Goal: Task Accomplishment & Management: Complete application form

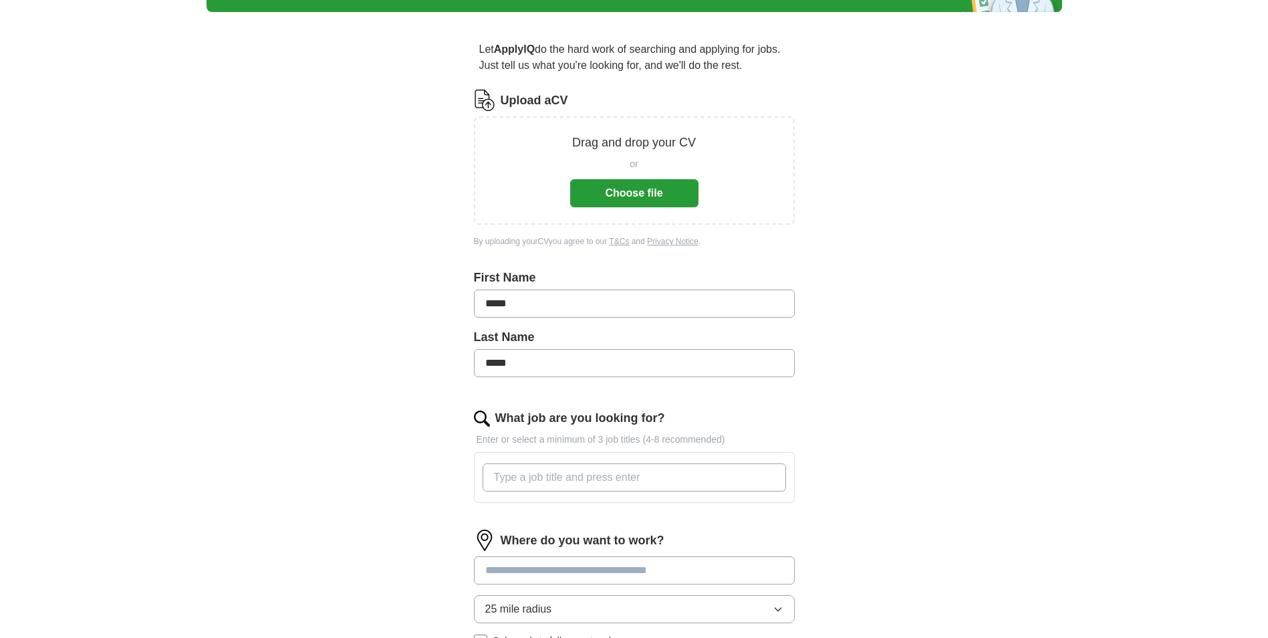
scroll to position [134, 0]
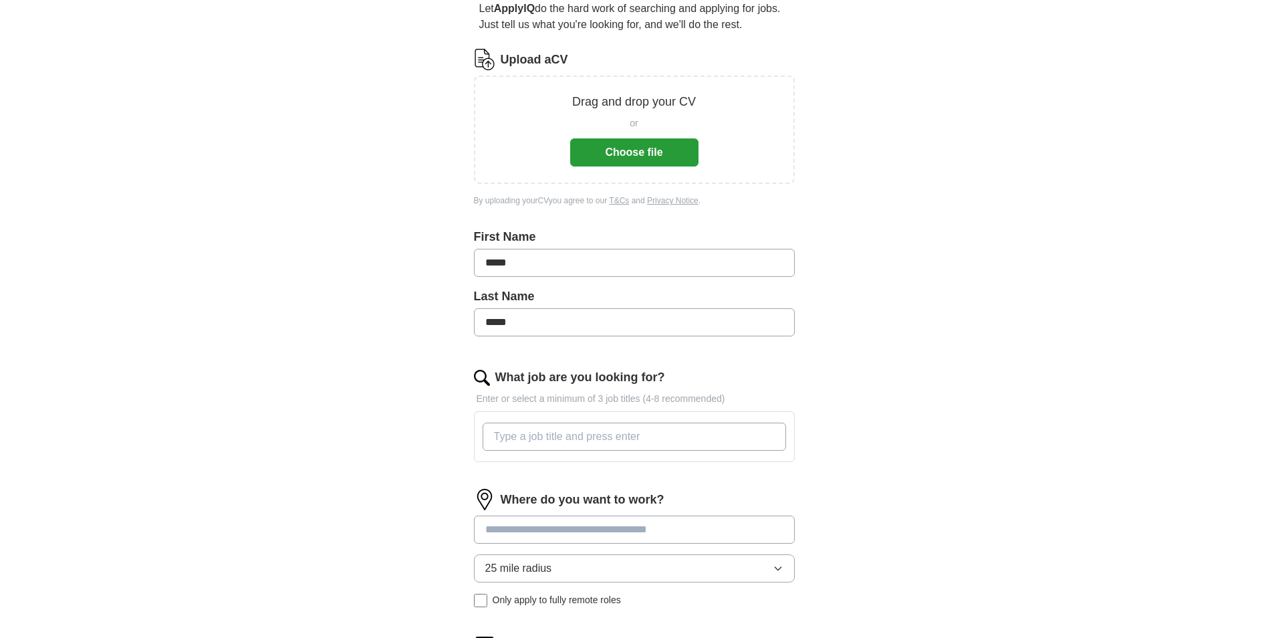
click at [522, 429] on input "What job are you looking for?" at bounding box center [635, 437] width 304 height 28
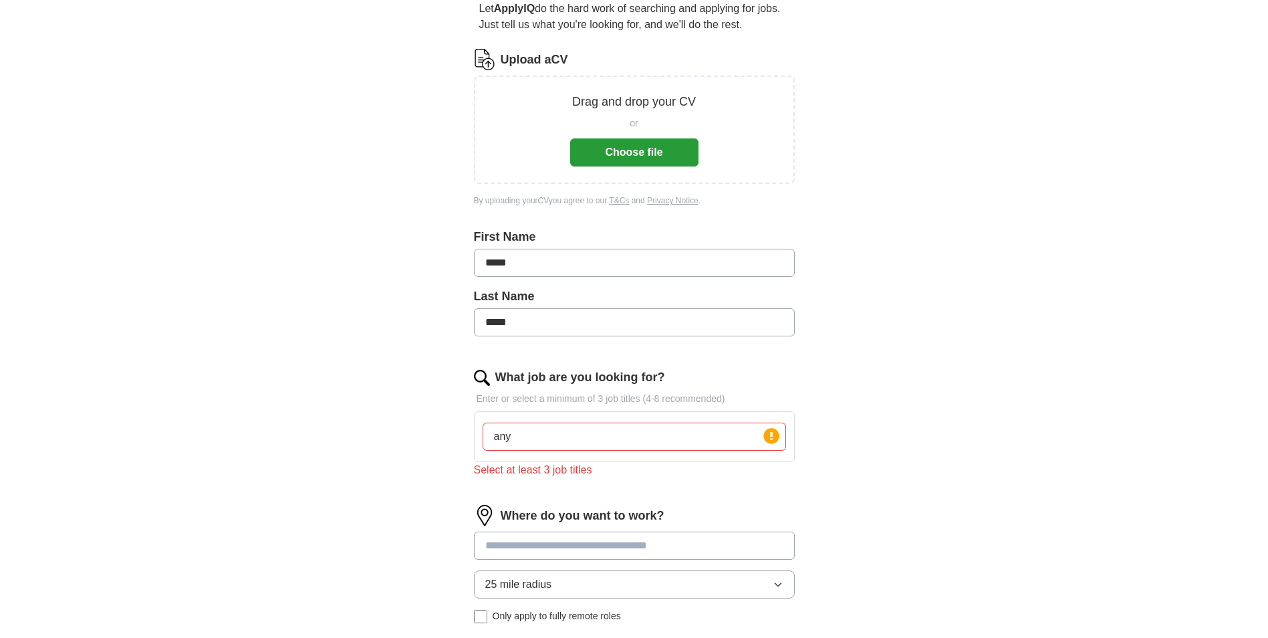
click at [413, 442] on div "ApplyIQ Let ApplyIQ do the hard work of searching and applying for jobs. Just t…" at bounding box center [635, 337] width 856 height 861
click at [526, 441] on input "any" at bounding box center [635, 437] width 304 height 28
type input "any porter"
click at [367, 429] on div "ApplyIQ Let ApplyIQ do the hard work of searching and applying for jobs. Just t…" at bounding box center [635, 337] width 856 height 861
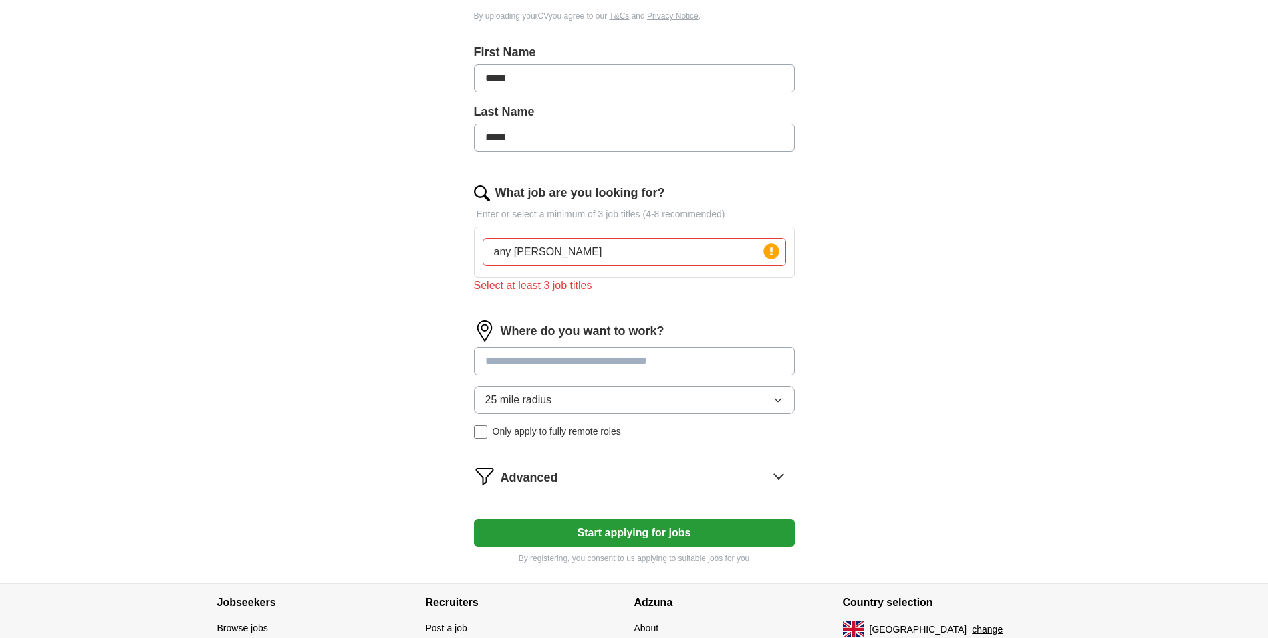
scroll to position [334, 0]
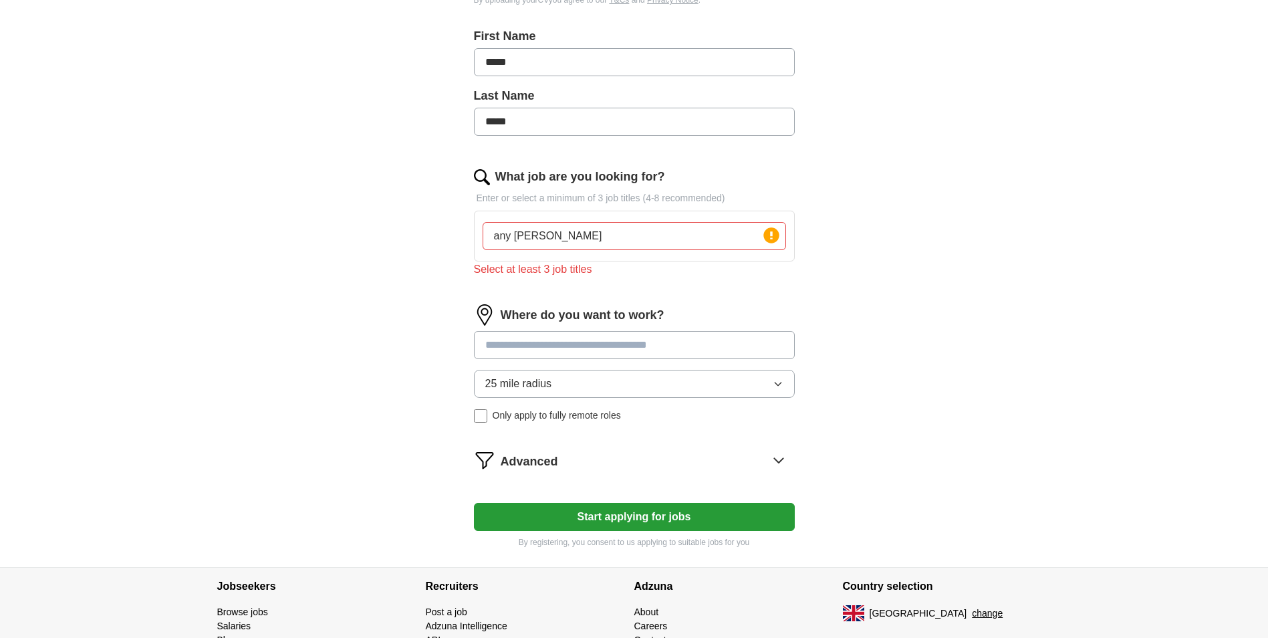
click at [573, 347] on input at bounding box center [634, 345] width 321 height 28
type input "*"
type input "***"
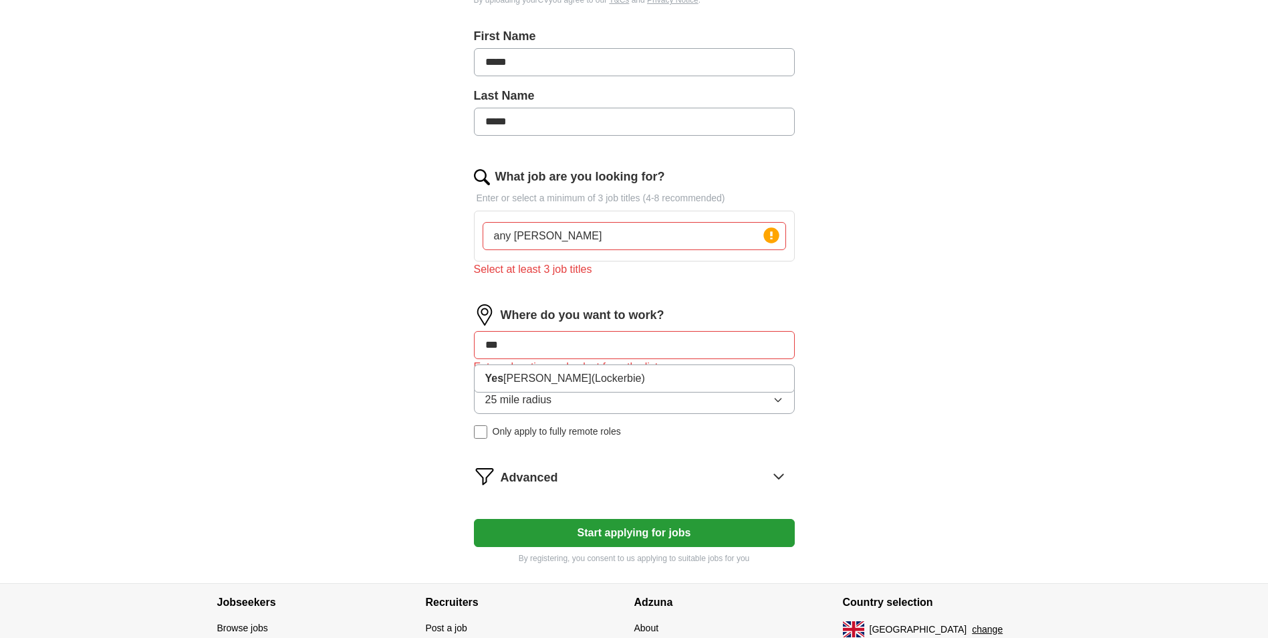
click at [470, 421] on div "Let ApplyIQ do the hard work of searching and applying for jobs. Just tell us w…" at bounding box center [635, 182] width 428 height 802
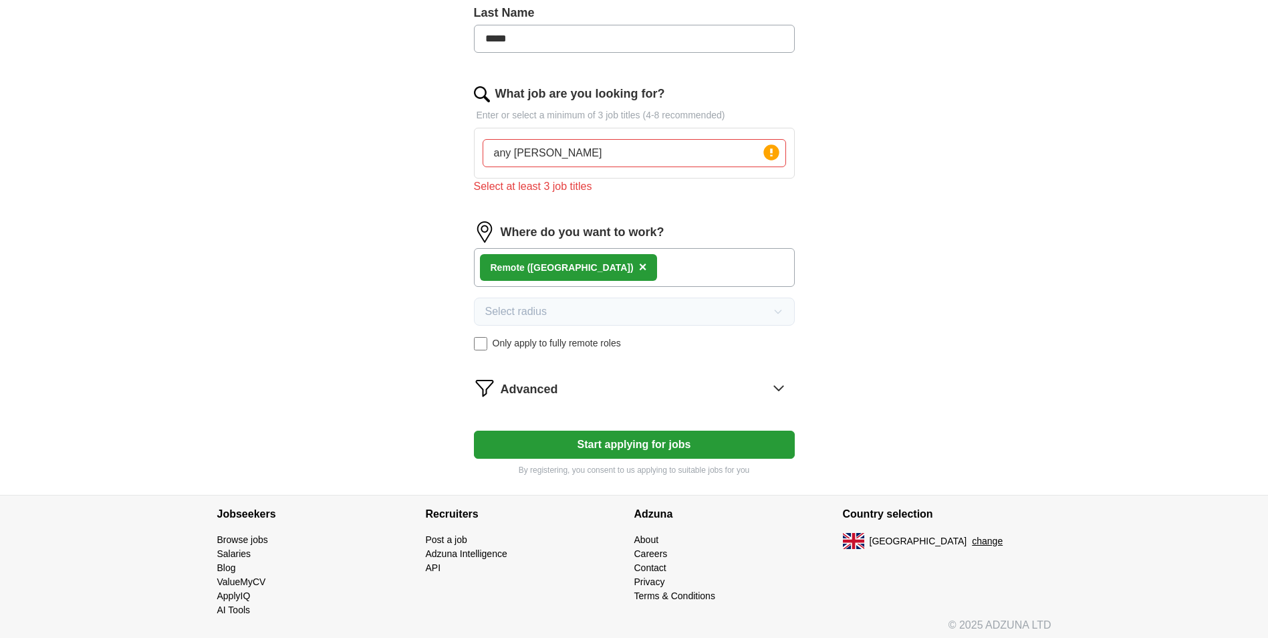
scroll to position [423, 0]
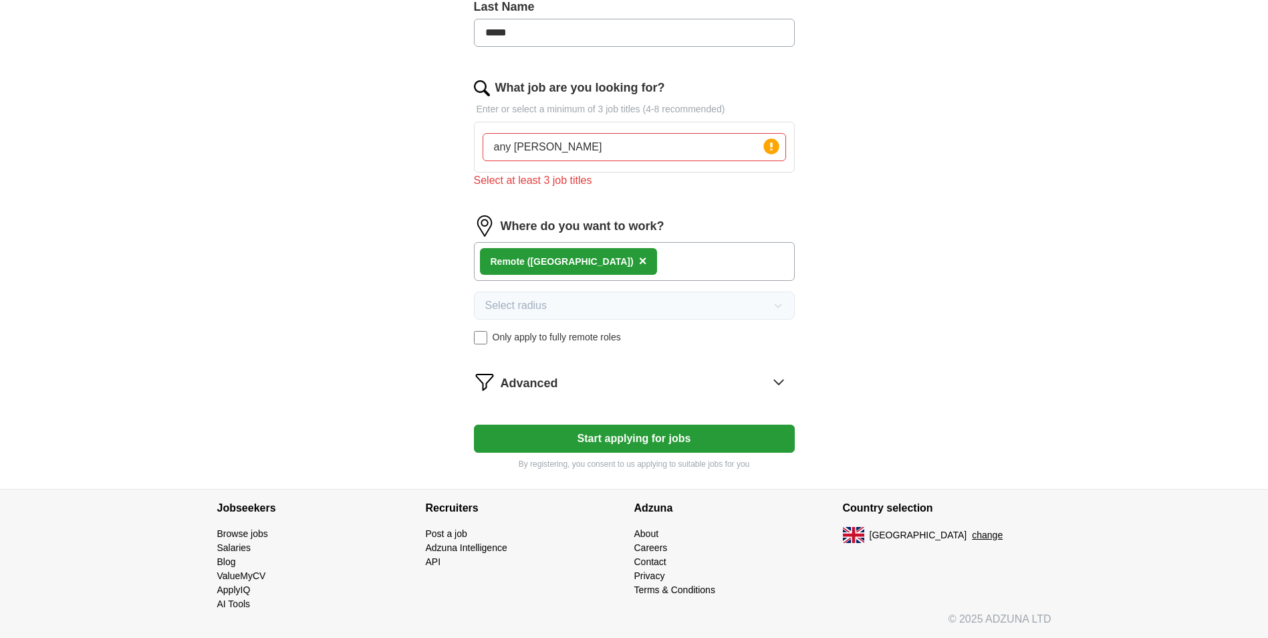
click at [779, 385] on icon at bounding box center [778, 381] width 21 height 21
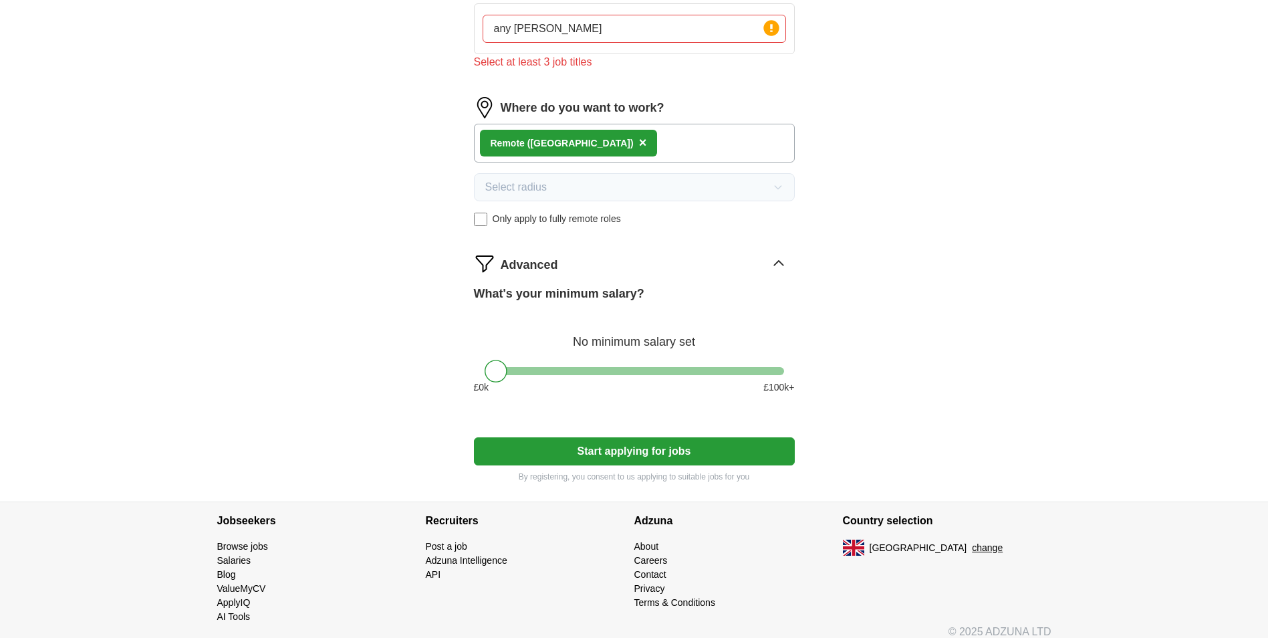
scroll to position [554, 0]
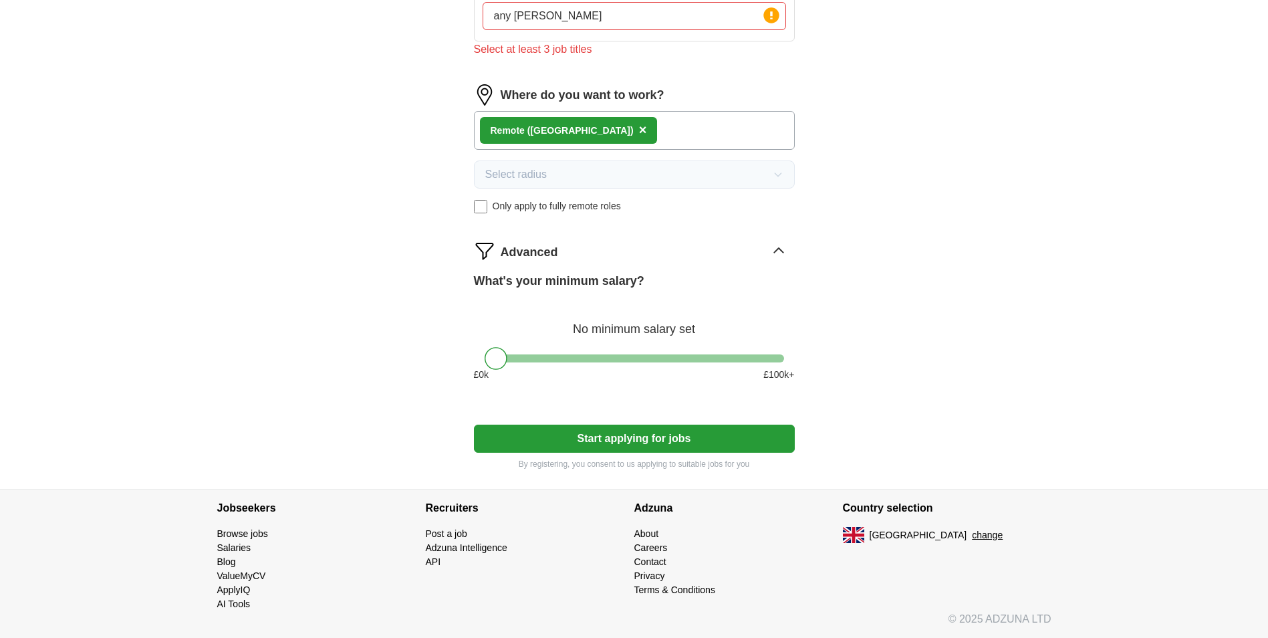
click at [614, 443] on button "Start applying for jobs" at bounding box center [634, 439] width 321 height 28
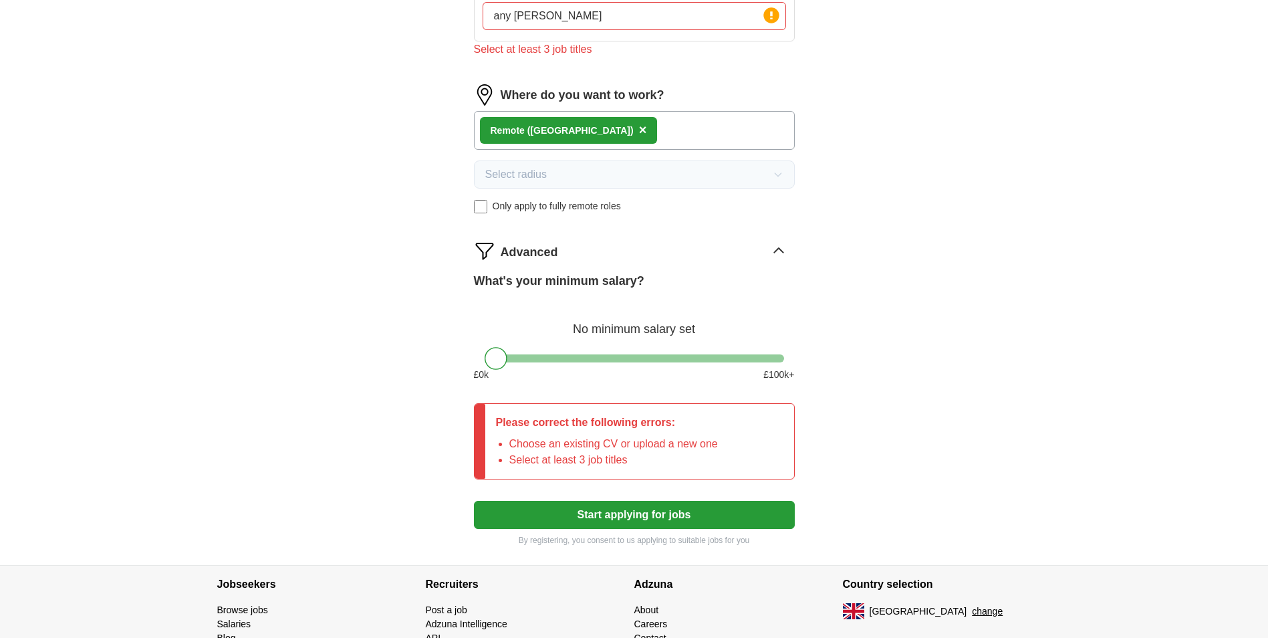
click at [539, 388] on div "What's your minimum salary? No minimum salary set £ 0 k £ 100 k+" at bounding box center [634, 332] width 321 height 120
drag, startPoint x: 478, startPoint y: 361, endPoint x: 485, endPoint y: 360, distance: 7.4
click at [483, 360] on div at bounding box center [634, 358] width 321 height 8
click at [488, 360] on div at bounding box center [496, 358] width 23 height 23
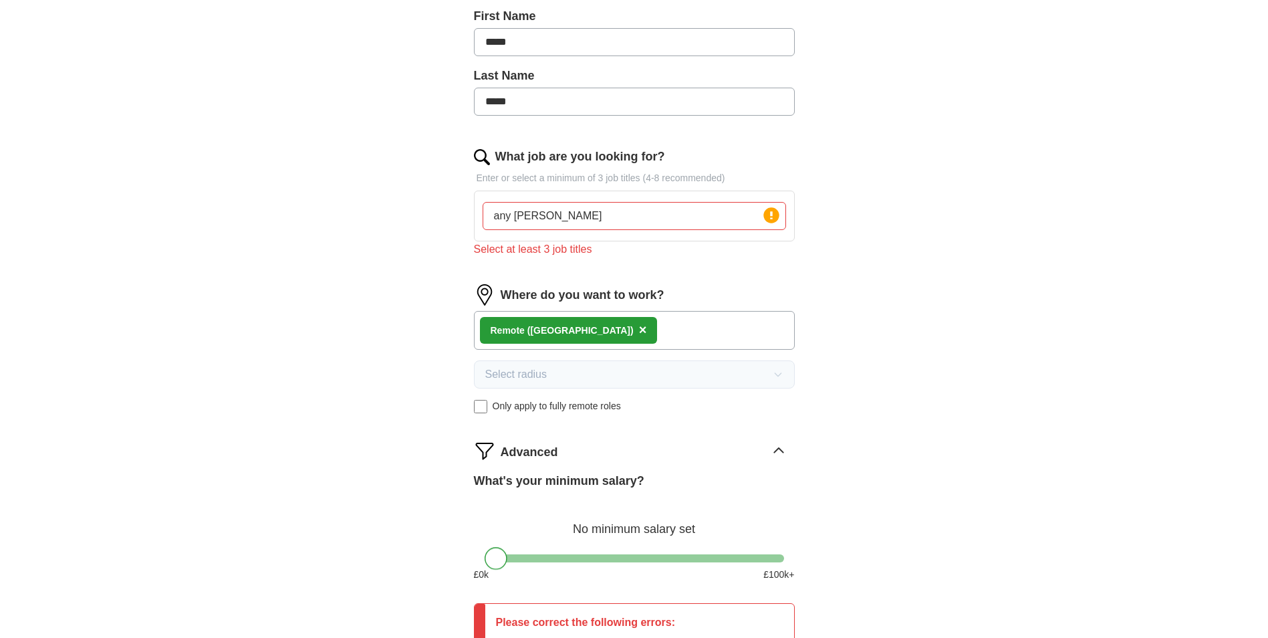
scroll to position [370, 0]
click at [783, 451] on icon at bounding box center [778, 451] width 21 height 21
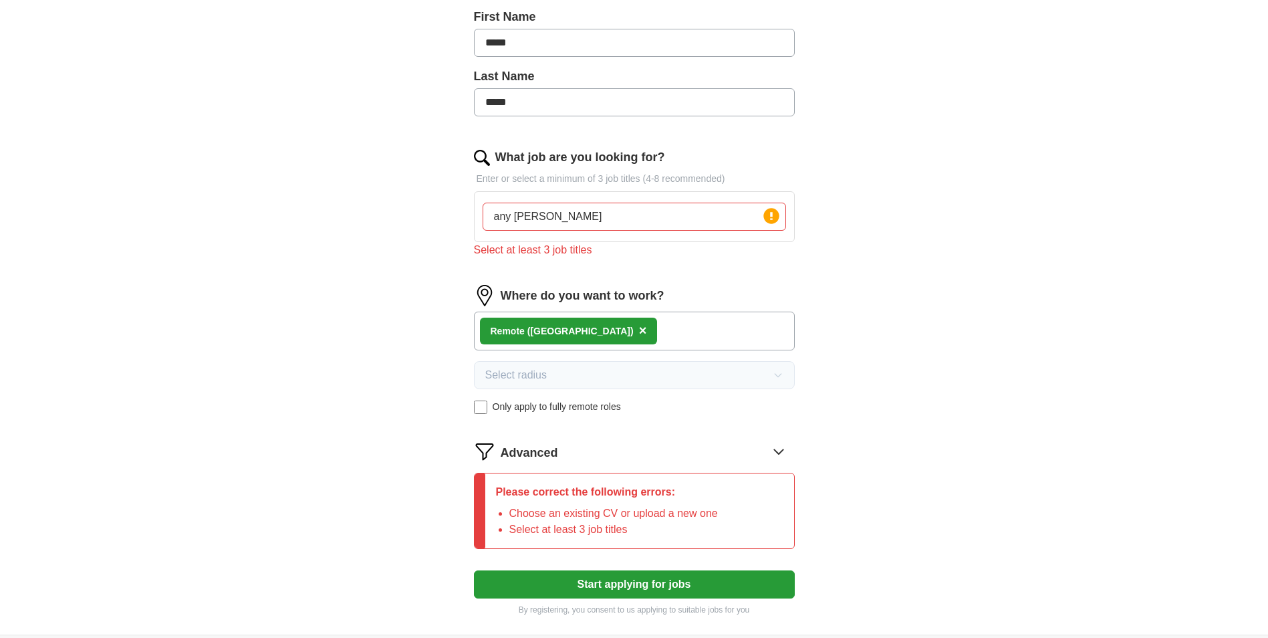
click at [585, 505] on div "Please correct the following errors: Choose an existing CV or upload a new one …" at bounding box center [606, 510] width 243 height 75
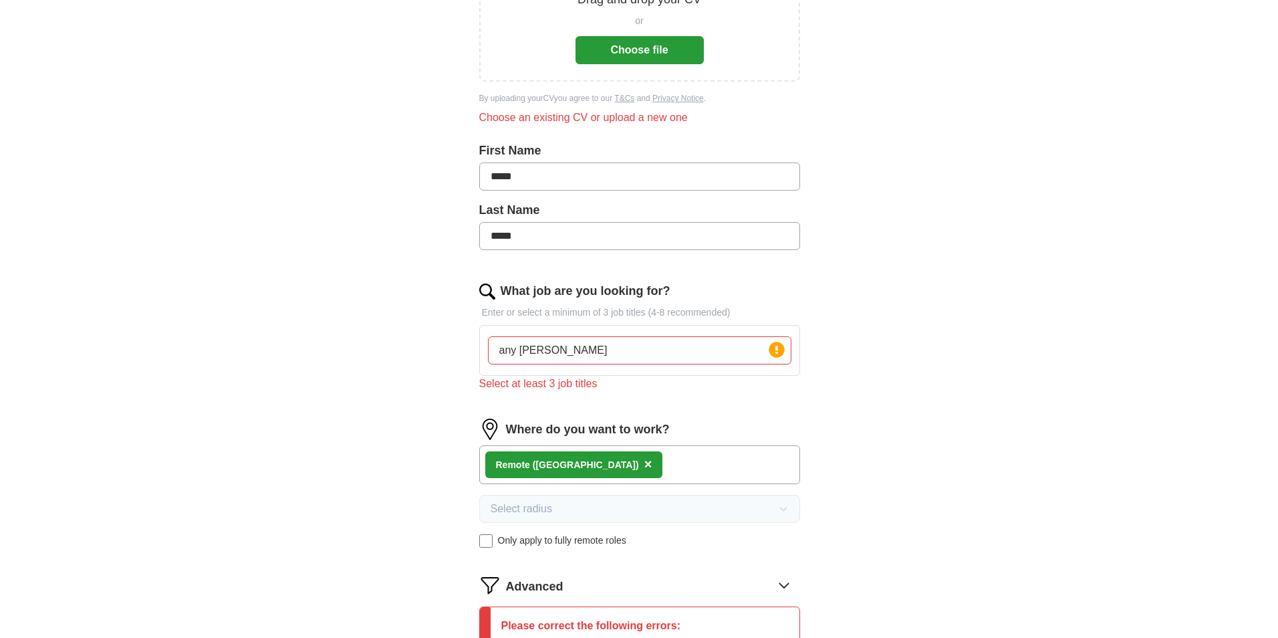
scroll to position [102, 0]
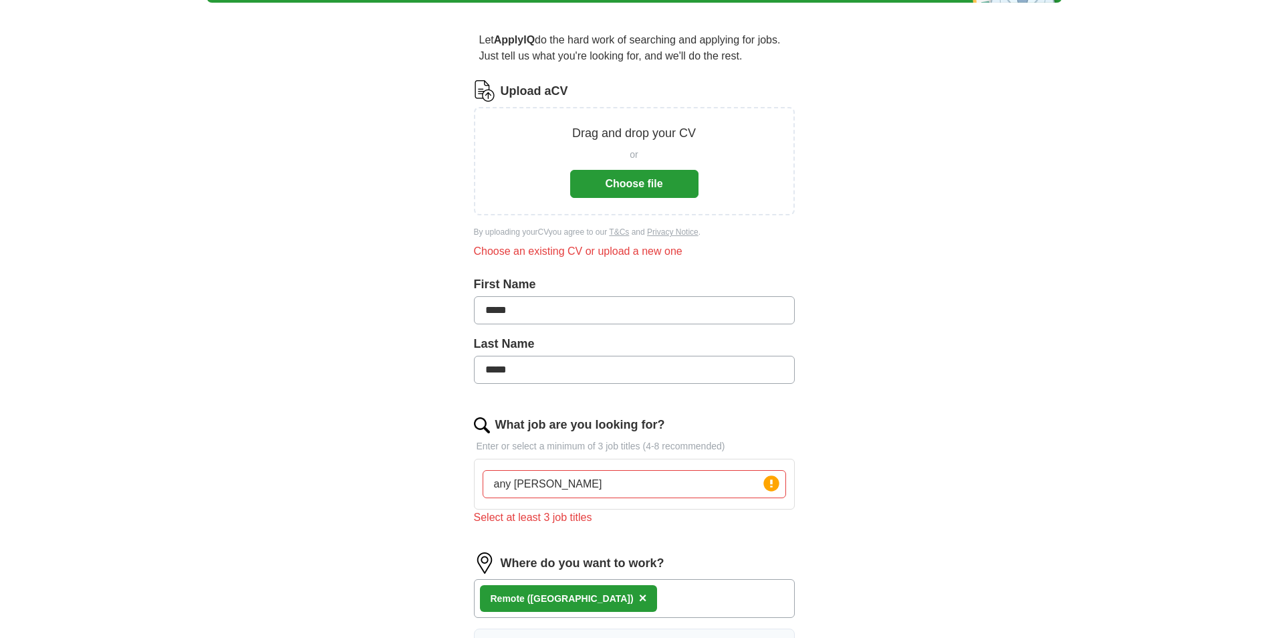
click at [622, 181] on button "Choose file" at bounding box center [634, 184] width 128 height 28
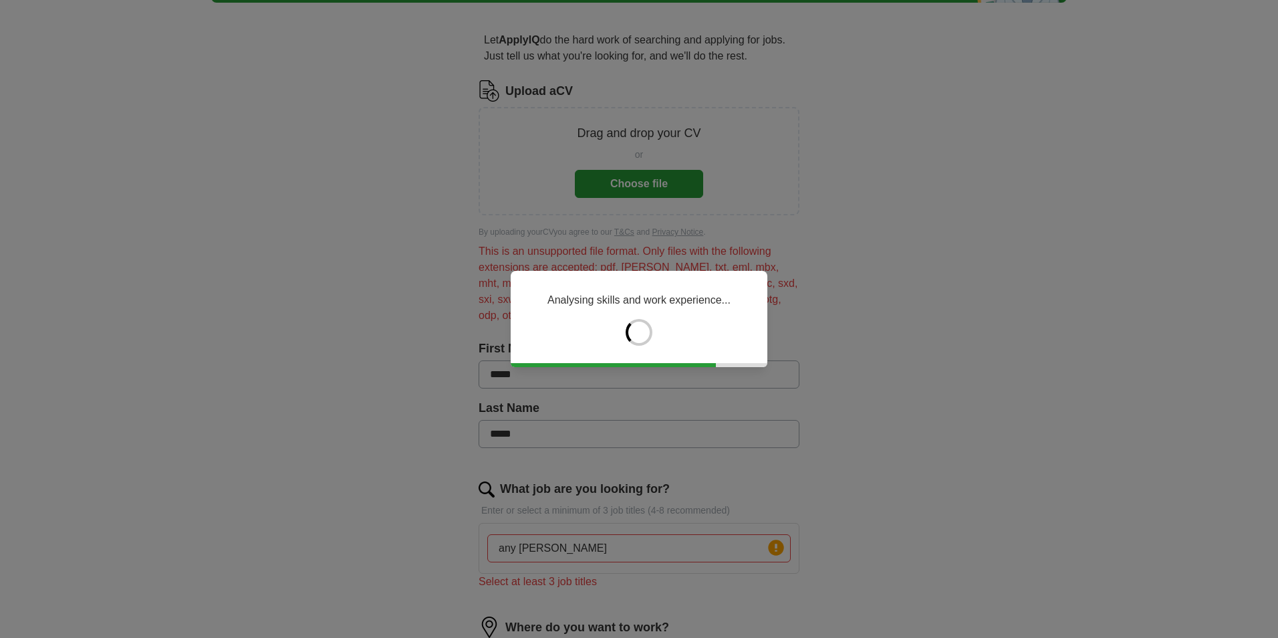
click at [626, 181] on div "Analysing skills and work experience..." at bounding box center [639, 319] width 1278 height 638
click at [282, 375] on div "Analysing skills and work experience..." at bounding box center [639, 319] width 1278 height 638
click at [639, 186] on div "Analysing skills and work experience..." at bounding box center [639, 319] width 1278 height 638
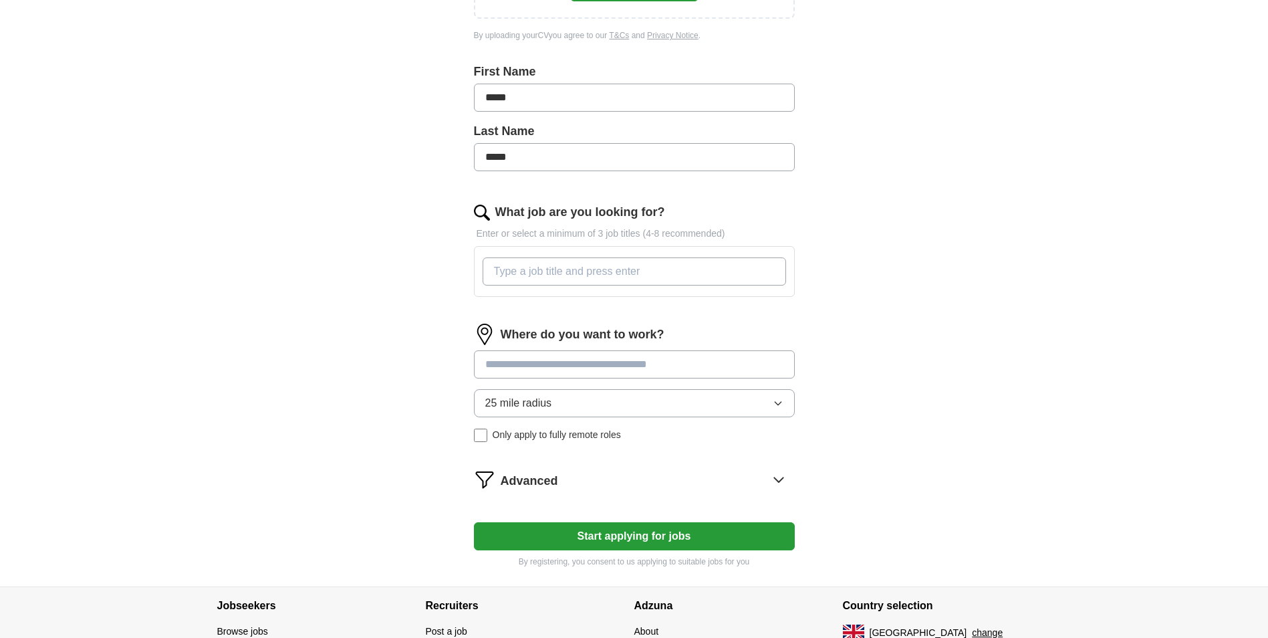
scroll to position [334, 0]
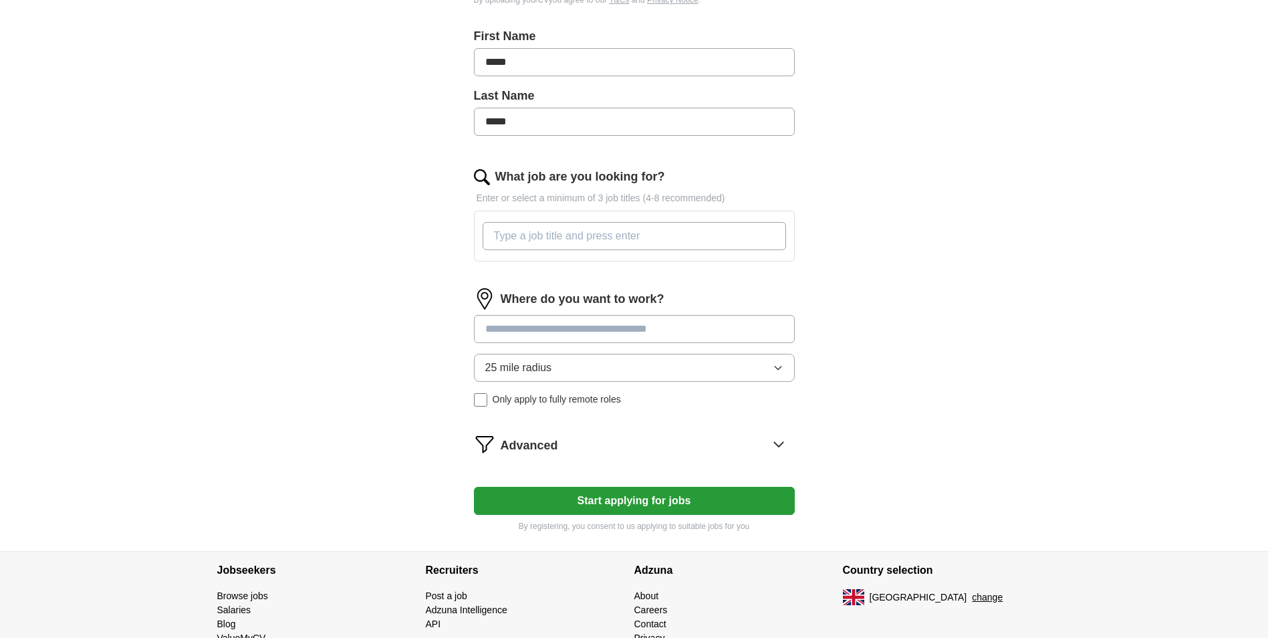
click at [645, 495] on button "Start applying for jobs" at bounding box center [634, 501] width 321 height 28
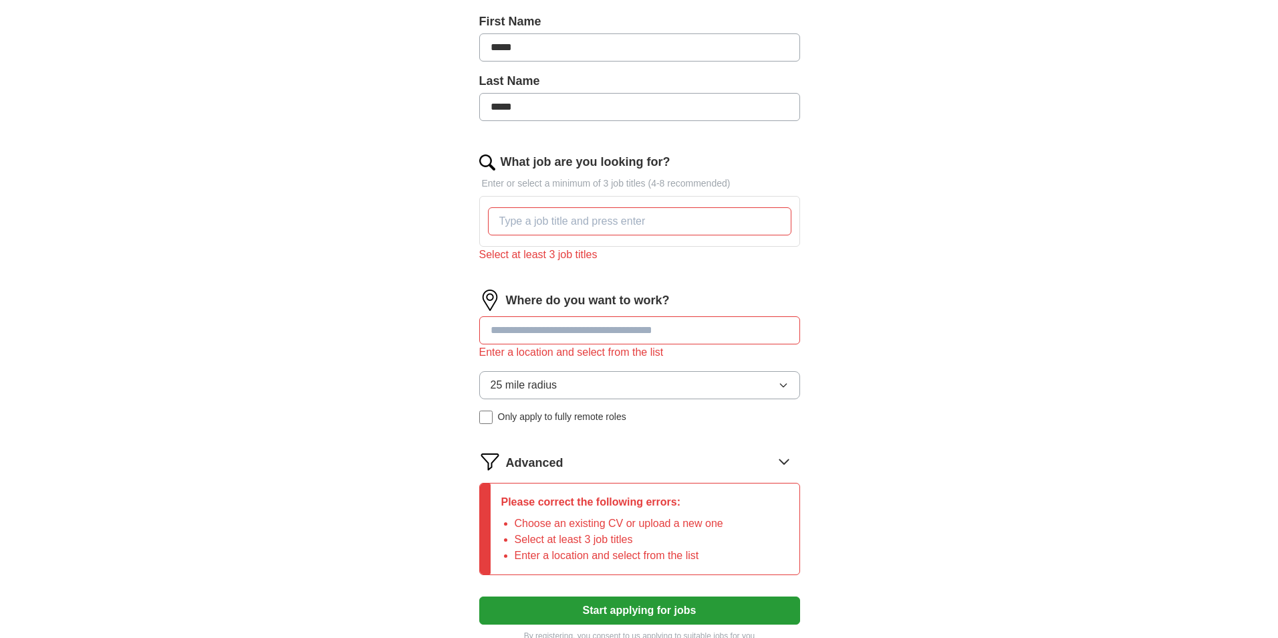
scroll to position [203, 0]
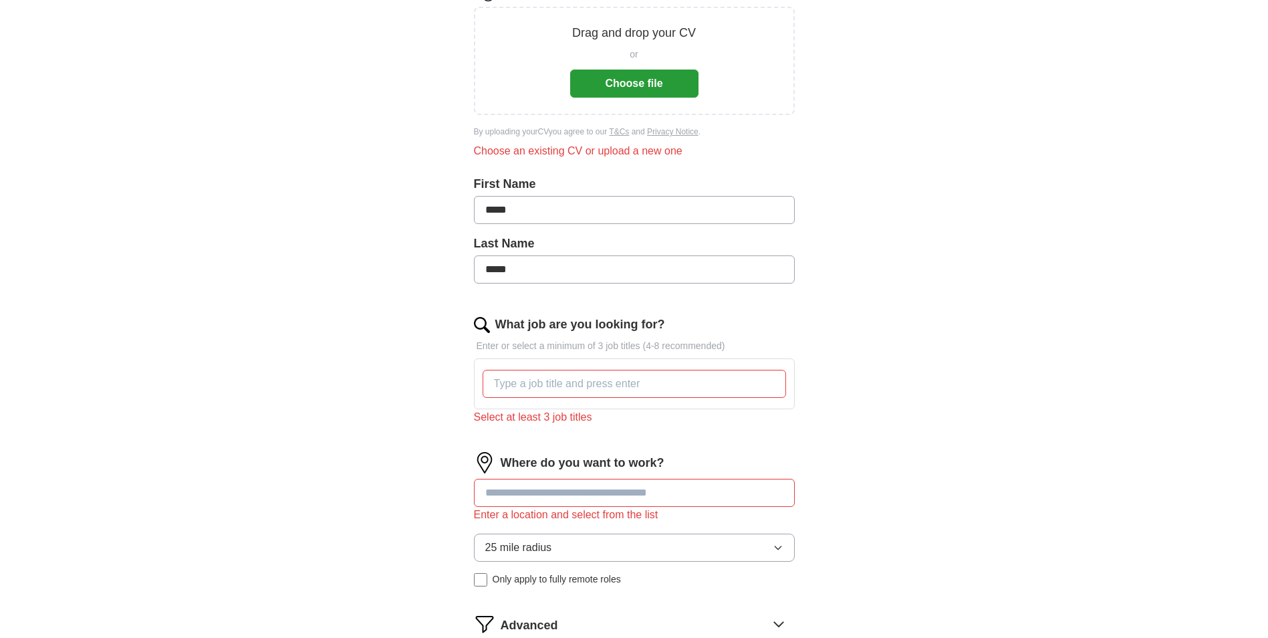
click at [639, 87] on button "Choose file" at bounding box center [634, 84] width 128 height 28
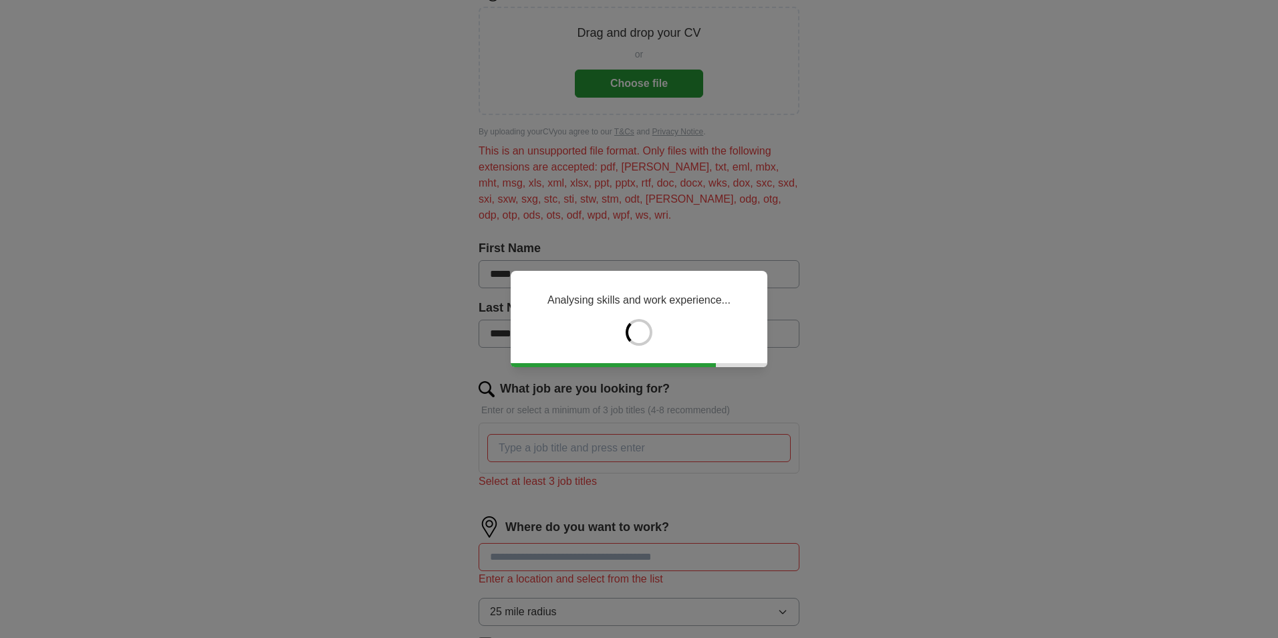
click at [632, 51] on div "Analysing skills and work experience..." at bounding box center [639, 319] width 1278 height 638
click at [637, 80] on div "Analysing skills and work experience..." at bounding box center [639, 319] width 1278 height 638
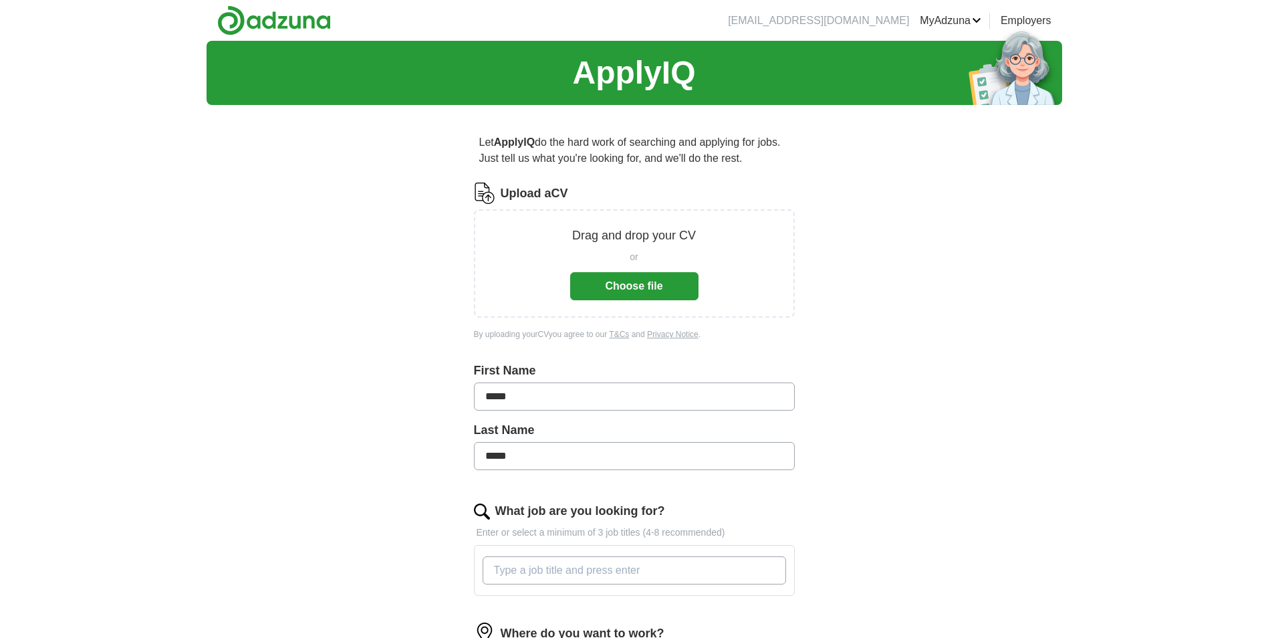
click at [627, 295] on button "Choose file" at bounding box center [634, 286] width 128 height 28
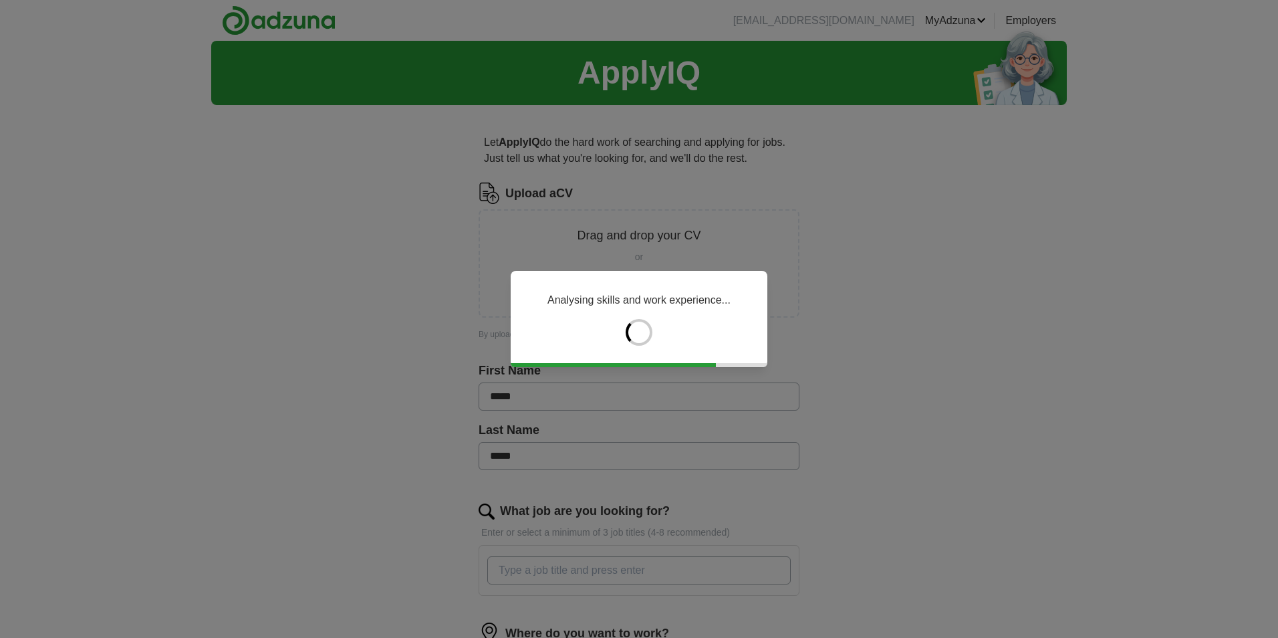
click at [736, 366] on div at bounding box center [639, 365] width 257 height 4
click at [744, 366] on div at bounding box center [639, 365] width 257 height 4
click at [746, 365] on div at bounding box center [639, 365] width 257 height 4
click at [743, 354] on div "Analysing skills and work experience..." at bounding box center [639, 319] width 257 height 96
click at [743, 346] on div "Analysing skills and work experience..." at bounding box center [639, 319] width 257 height 96
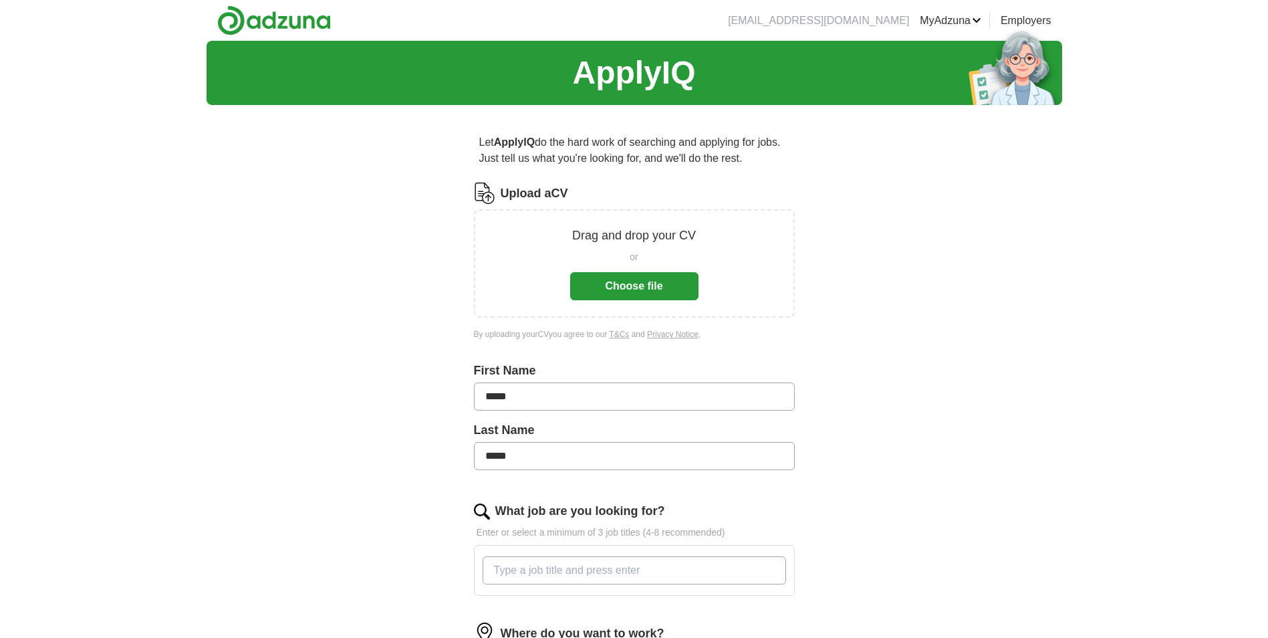
click at [1028, 15] on link "Employers" at bounding box center [1026, 21] width 51 height 16
click at [0, 0] on link "Favourites" at bounding box center [0, 0] width 0 height 0
